Goal: Information Seeking & Learning: Learn about a topic

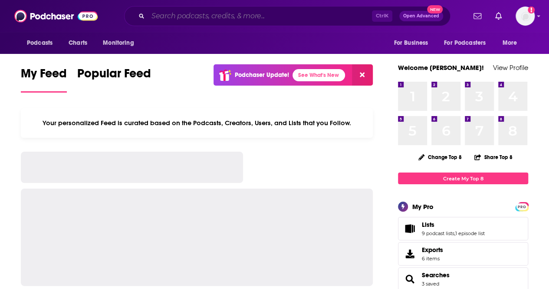
click at [162, 17] on input "Search podcasts, credits, & more..." at bounding box center [260, 16] width 224 height 14
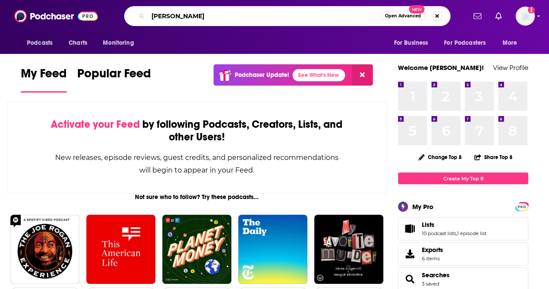
type input "[PERSON_NAME]"
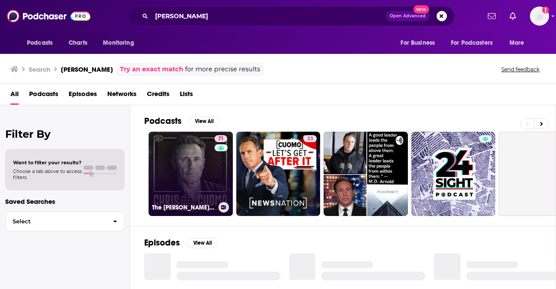
click at [193, 167] on link "71 The [PERSON_NAME] Project" at bounding box center [191, 174] width 84 height 84
